Goal: Task Accomplishment & Management: Use online tool/utility

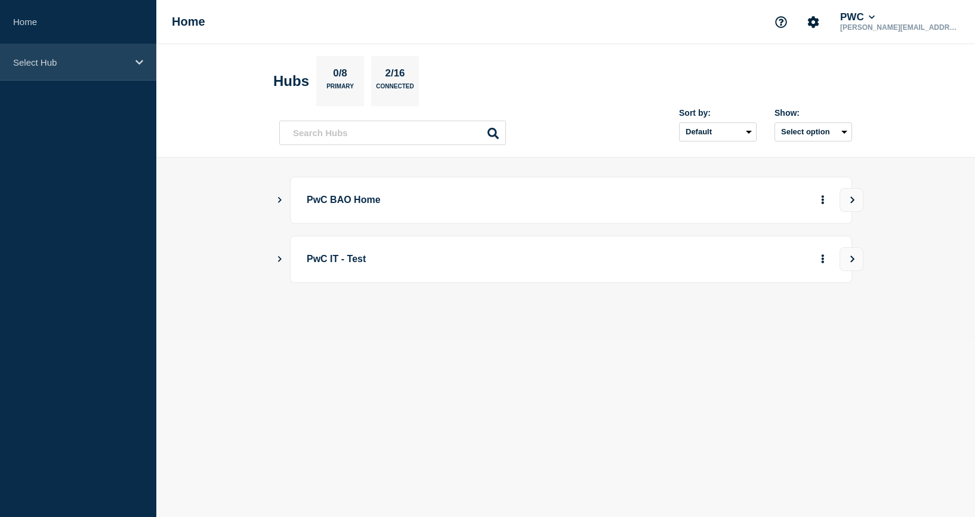
click at [27, 53] on div "Select Hub" at bounding box center [78, 62] width 156 height 36
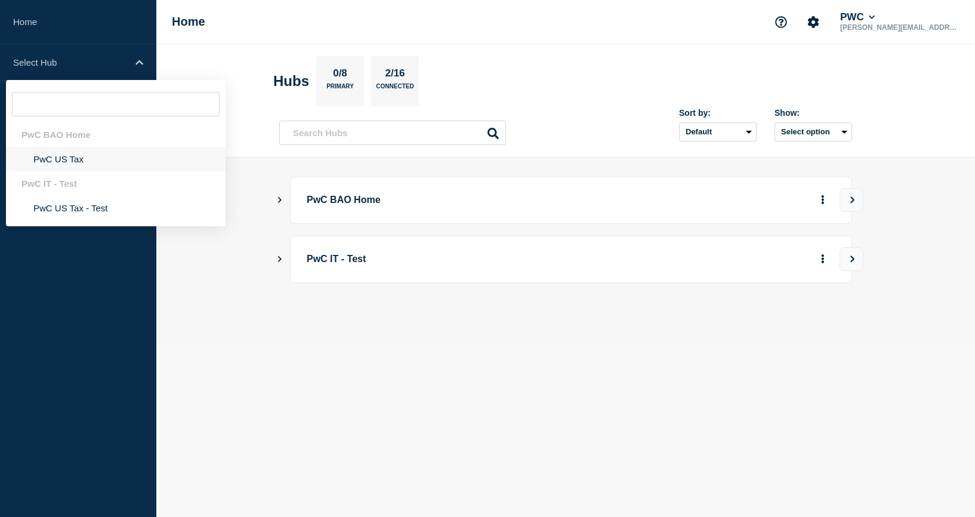
click at [74, 155] on li "PwC US Tax" at bounding box center [116, 159] width 220 height 24
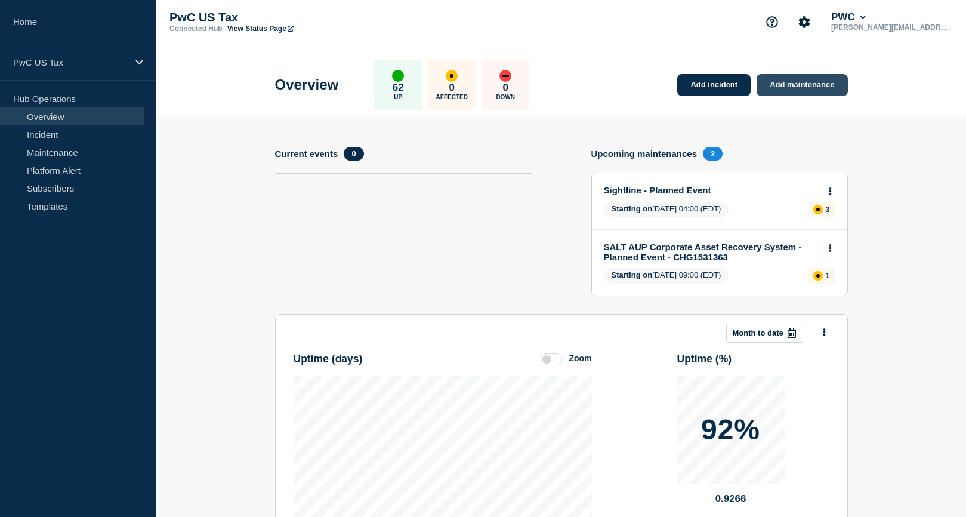
click at [803, 78] on link "Add maintenance" at bounding box center [801, 85] width 91 height 22
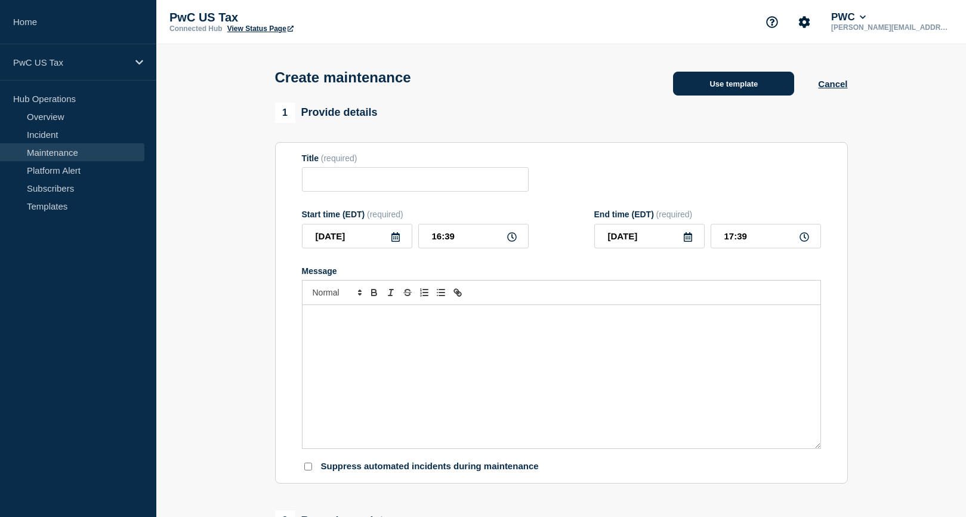
click at [734, 85] on button "Use template" at bounding box center [733, 84] width 121 height 24
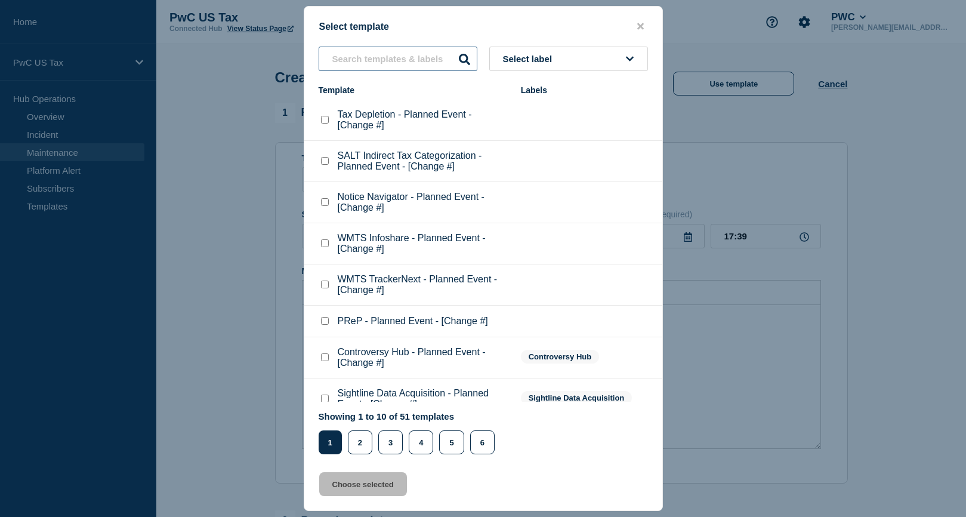
click at [407, 71] on input "text" at bounding box center [398, 59] width 159 height 24
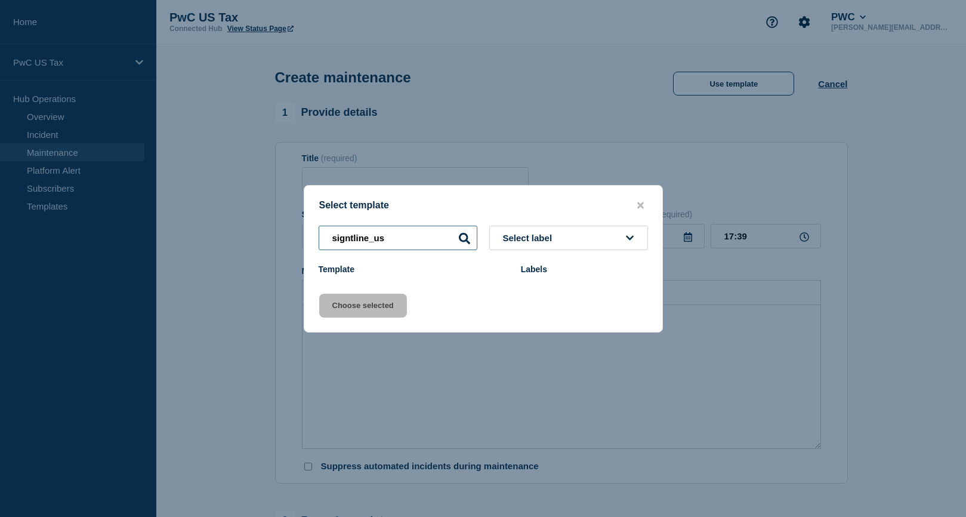
click at [349, 236] on input "signtline_us" at bounding box center [398, 238] width 159 height 24
click at [404, 239] on input "sightline_us" at bounding box center [398, 238] width 159 height 24
drag, startPoint x: 445, startPoint y: 234, endPoint x: 186, endPoint y: 226, distance: 259.0
click at [186, 226] on div "Select template sightline_us Select label Template Labels Choose selected" at bounding box center [483, 258] width 966 height 517
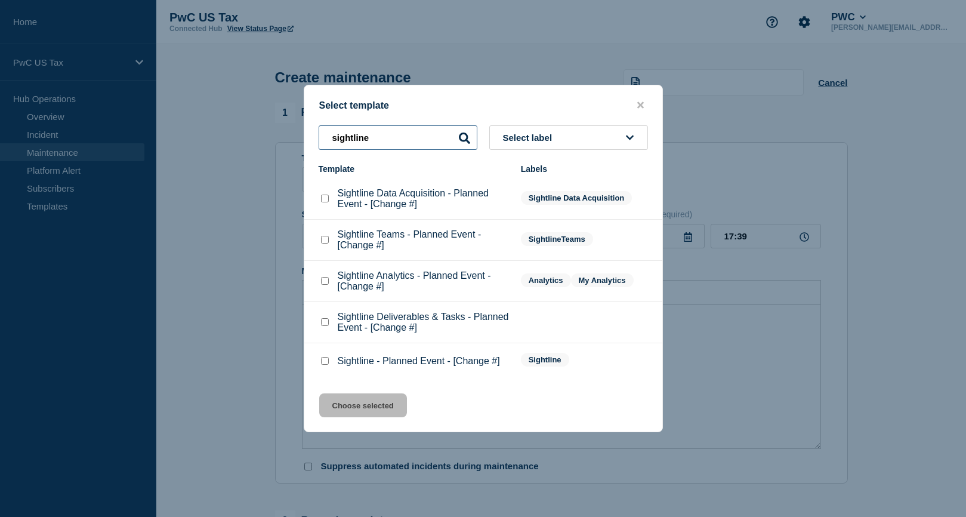
scroll to position [60, 0]
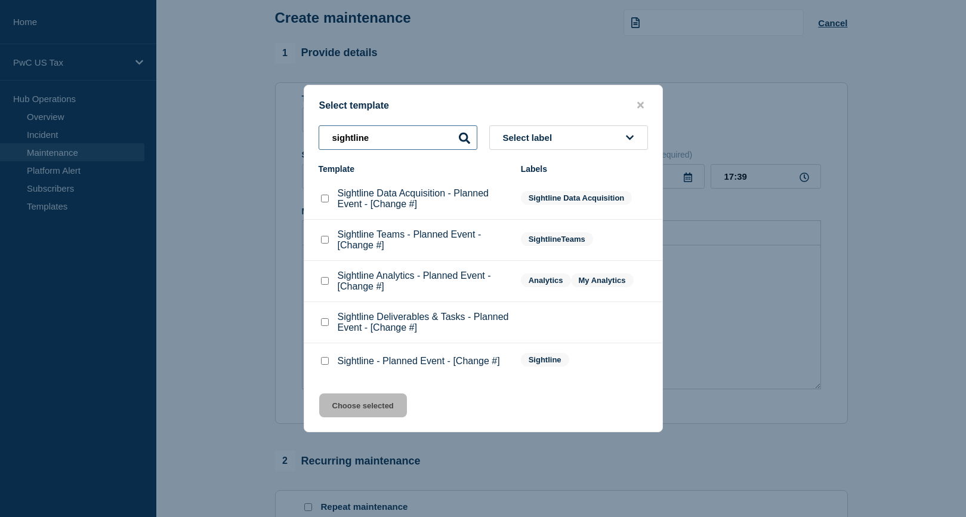
type input "sightline"
click at [328, 363] on checkbox"] "Sightline - Planned Event - [Change #] checkbox" at bounding box center [325, 361] width 8 height 8
checkbox checkbox"] "true"
click at [339, 399] on button "Choose selected" at bounding box center [363, 405] width 88 height 24
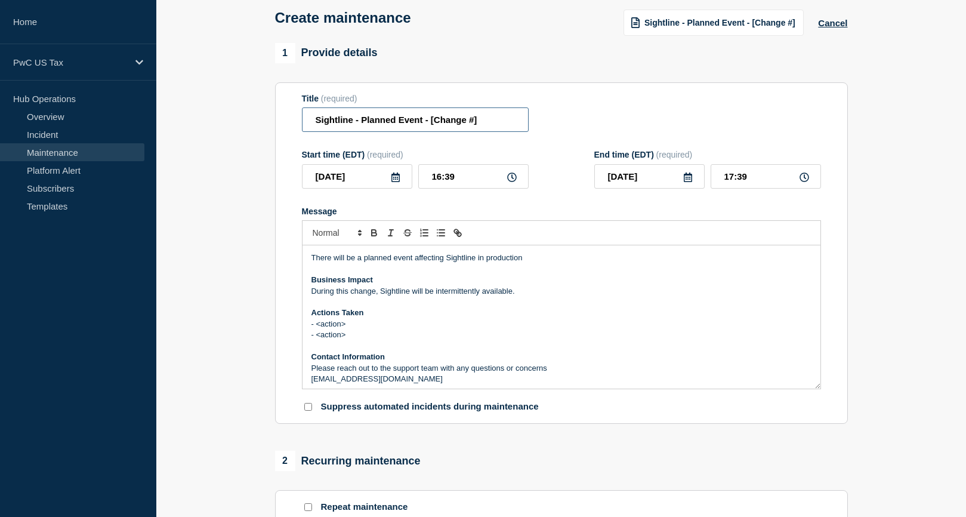
click at [486, 121] on input "Sightline - Planned Event - [Change #]" at bounding box center [415, 119] width 227 height 24
paste input "CHG1533687"
type input "Sightline - Planned Event - CHG1533687"
click at [221, 388] on section "1 Provide details Title (required) Sightline - Planned Event - CHG1533687 Start…" at bounding box center [561, 488] width 810 height 891
click at [436, 322] on p "- <action>" at bounding box center [561, 324] width 500 height 11
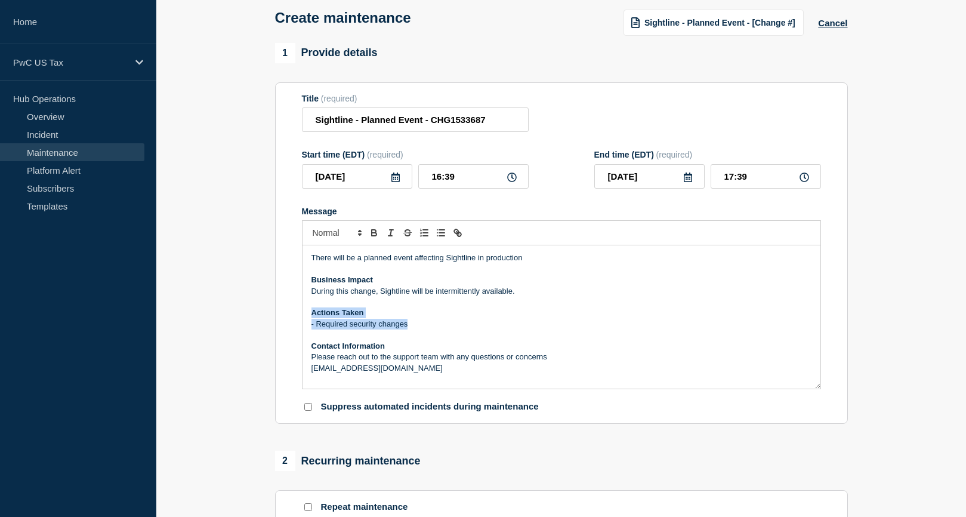
drag, startPoint x: 415, startPoint y: 328, endPoint x: 300, endPoint y: 311, distance: 116.3
click at [300, 311] on section "Title (required) Sightline - Planned Event - CHG1533687 Start time (EDT) (requi…" at bounding box center [561, 253] width 573 height 342
copy div "Actions Taken - Required security changes"
click at [865, 450] on section "1 Provide details Title (required) Sightline - Planned Event - CHG1533687 Start…" at bounding box center [561, 488] width 810 height 891
drag, startPoint x: 466, startPoint y: 180, endPoint x: 381, endPoint y: 178, distance: 84.7
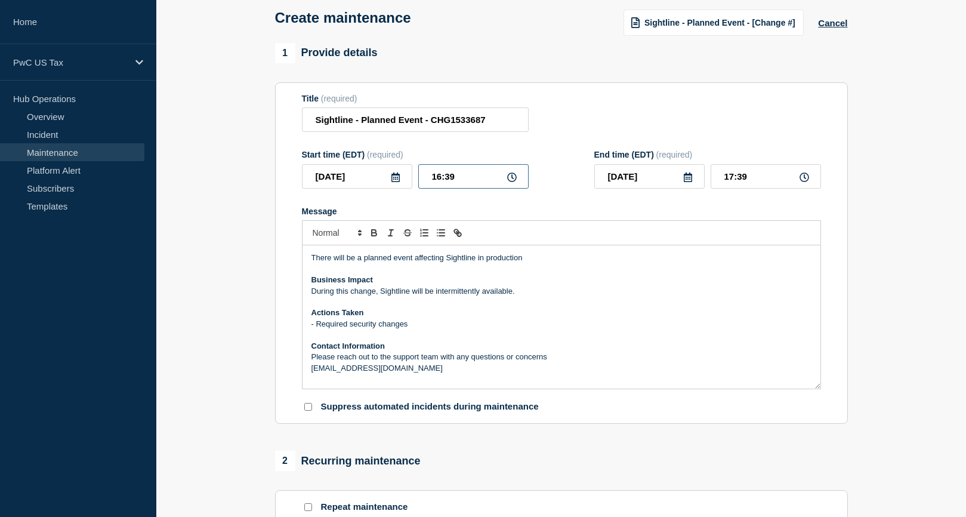
click at [381, 178] on div "[DATE] 16:39" at bounding box center [415, 176] width 227 height 24
type input "22:00"
type input "23:00"
click at [863, 220] on section "1 Provide details Title (required) Sightline - Planned Event - CHG1533687 Start…" at bounding box center [561, 488] width 810 height 891
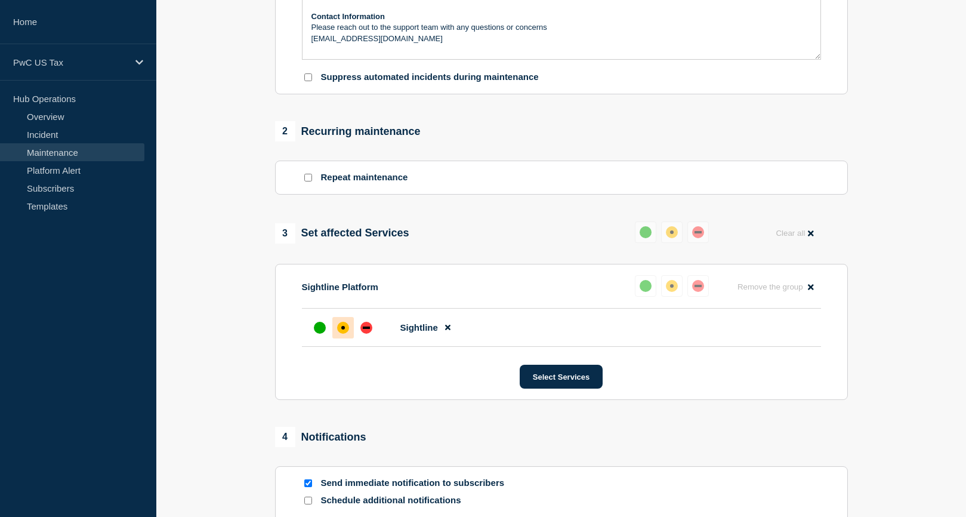
scroll to position [430, 0]
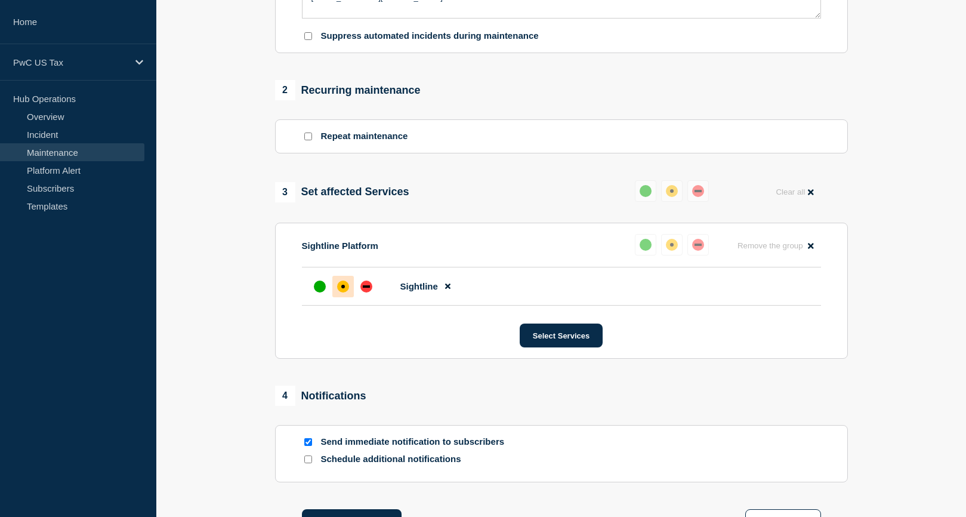
click at [873, 341] on section "1 Provide details Title (required) Sightline - Planned Event - CHG1533687 Start…" at bounding box center [561, 117] width 810 height 891
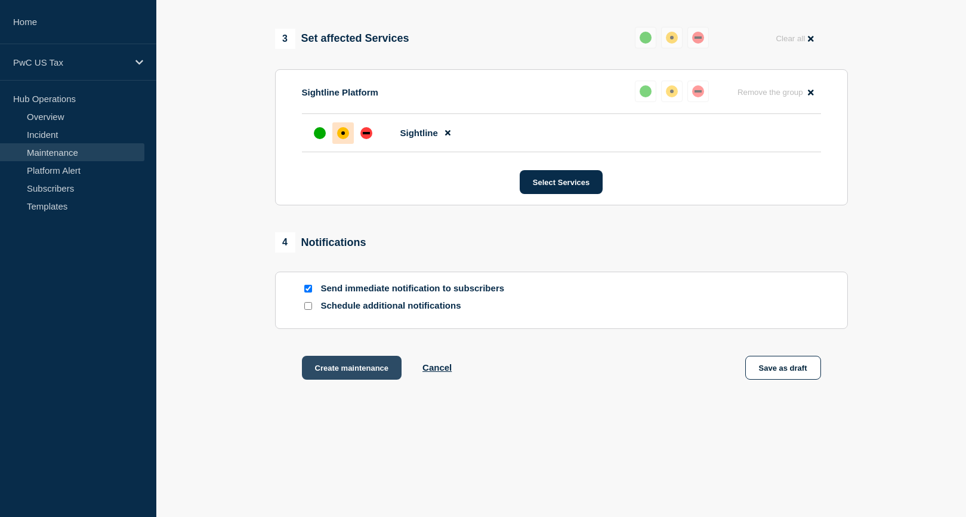
click at [361, 366] on button "Create maintenance" at bounding box center [352, 368] width 100 height 24
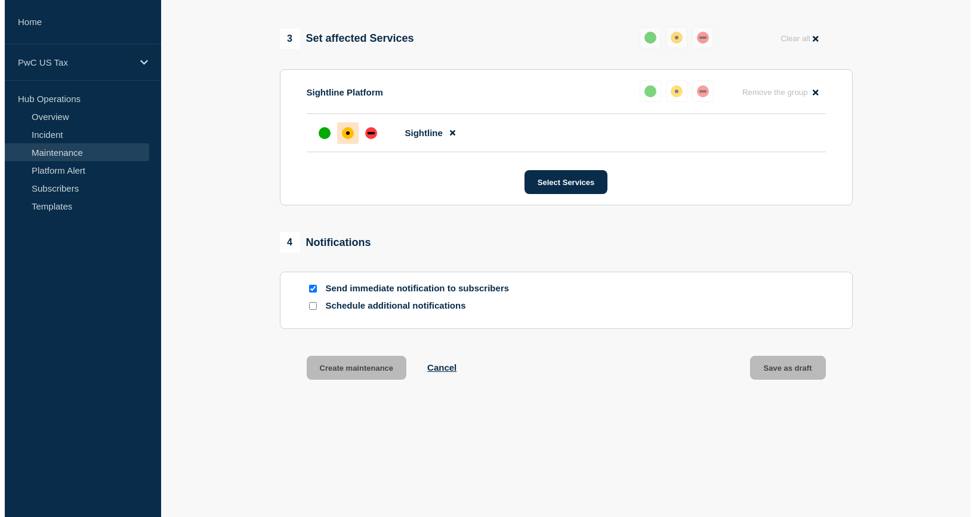
scroll to position [0, 0]
